Goal: Transaction & Acquisition: Download file/media

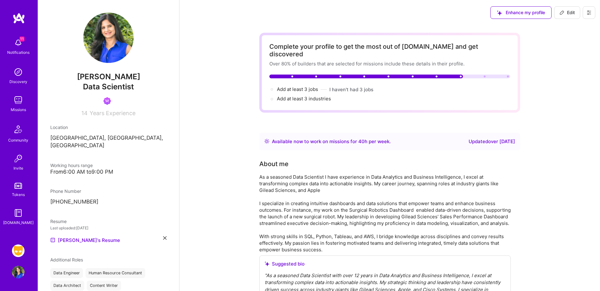
click at [16, 250] on img at bounding box center [18, 250] width 13 height 13
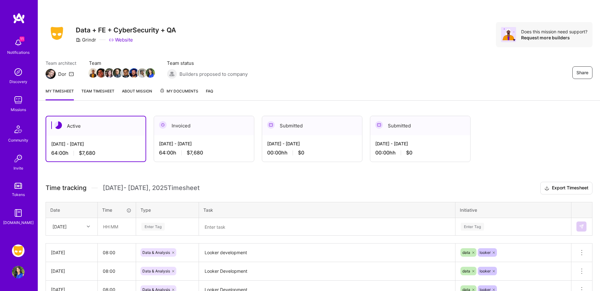
scroll to position [1, 0]
click at [191, 92] on span "My Documents" at bounding box center [179, 90] width 39 height 7
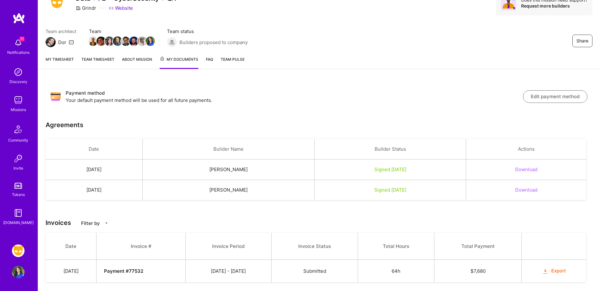
scroll to position [44, 0]
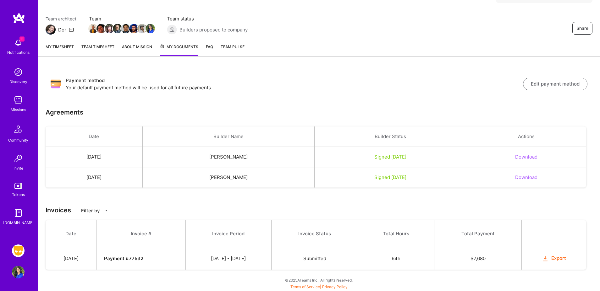
click at [528, 155] on button "Download" at bounding box center [526, 156] width 22 height 7
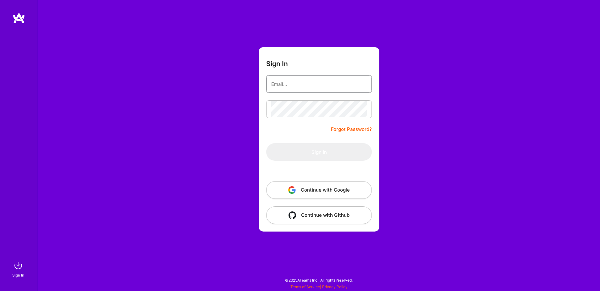
type input "[EMAIL_ADDRESS][DOMAIN_NAME]"
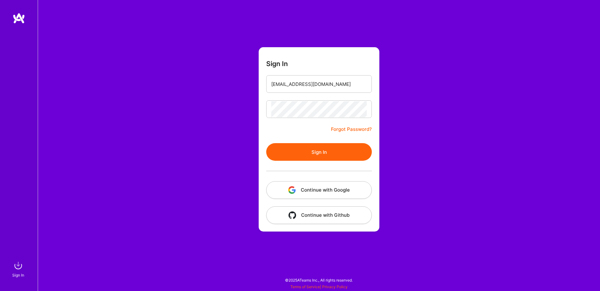
click at [333, 195] on button "Continue with Google" at bounding box center [319, 190] width 106 height 18
